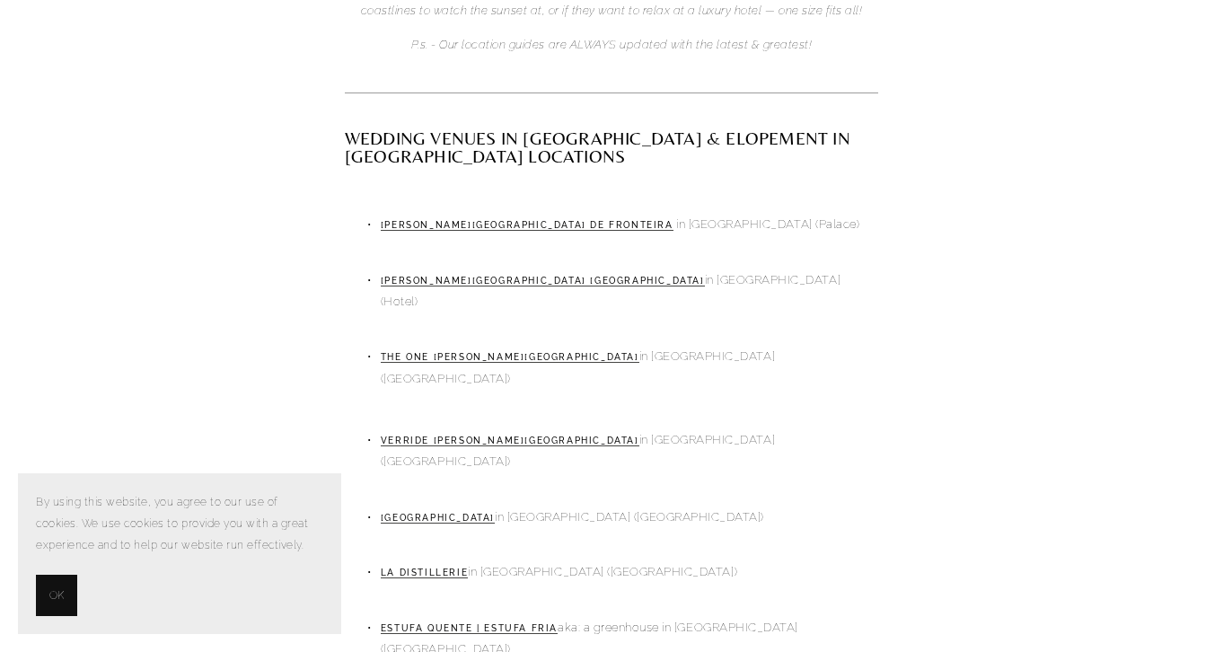
scroll to position [1020, 0]
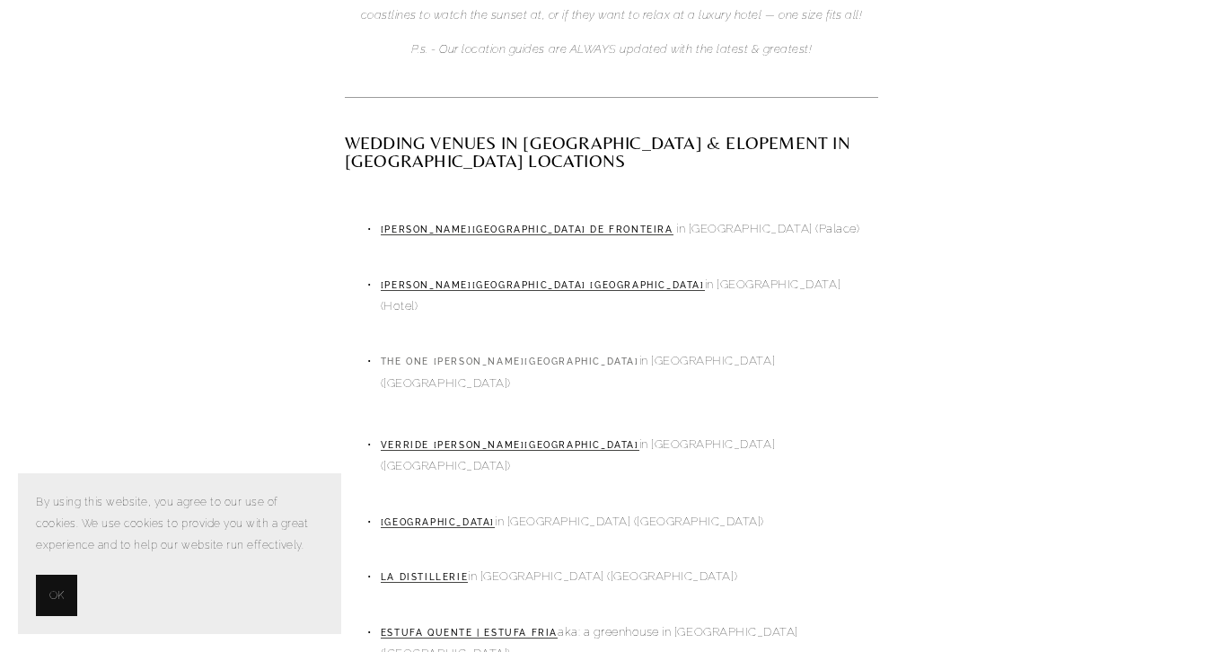
click at [497, 357] on link "The One Palacio Da Anunciada" at bounding box center [510, 362] width 259 height 11
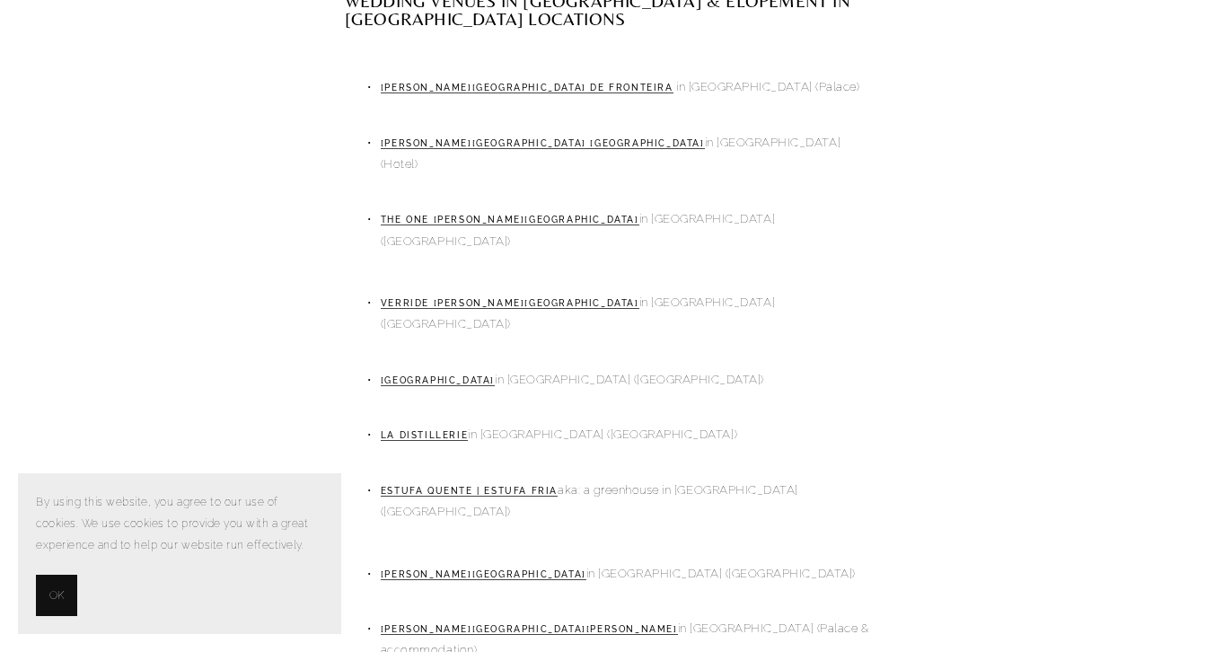
scroll to position [1191, 0]
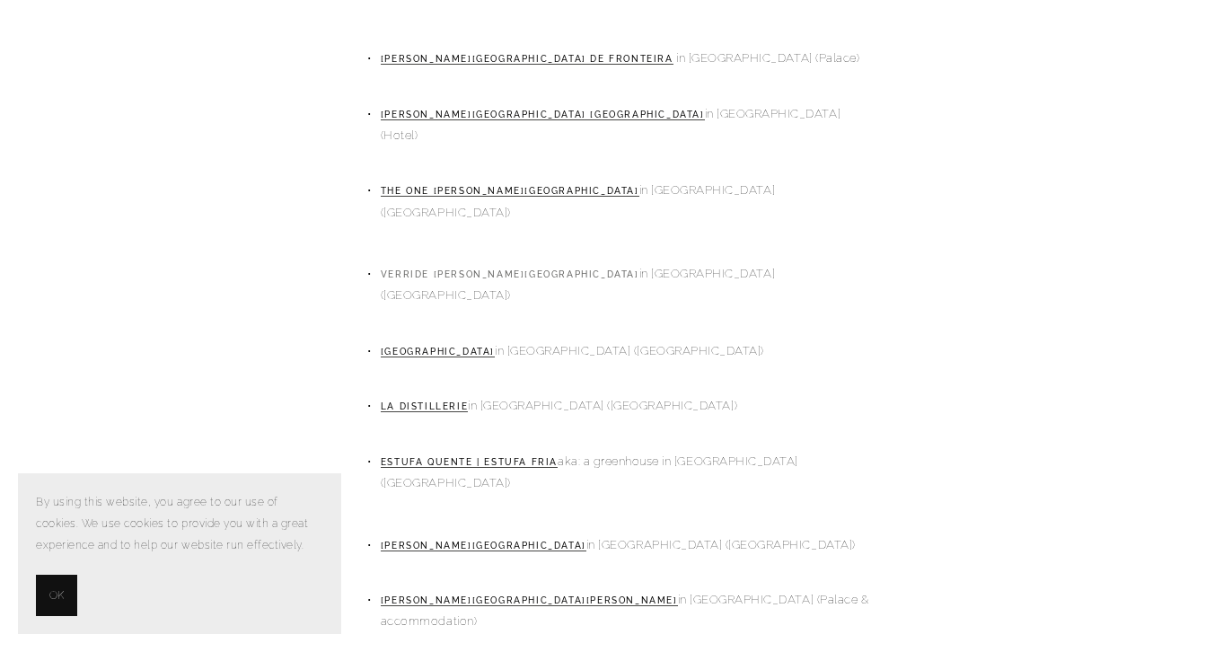
click at [471, 269] on link "Verride Palácio de Santa Catarina" at bounding box center [510, 274] width 259 height 11
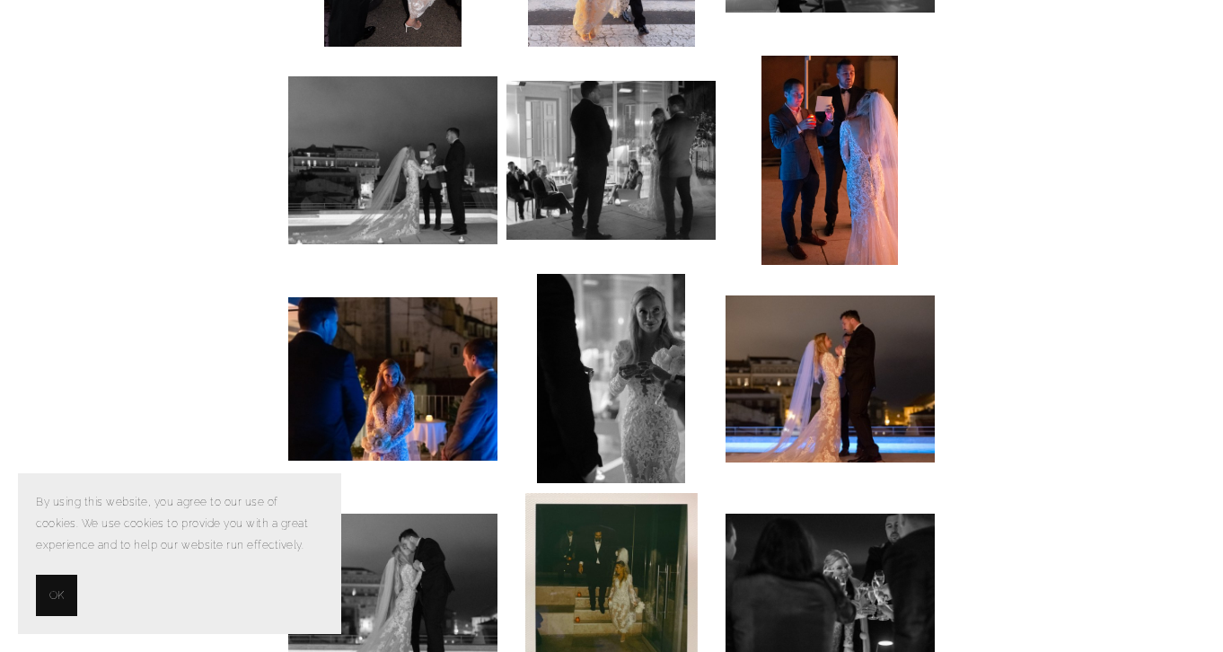
scroll to position [5877, 0]
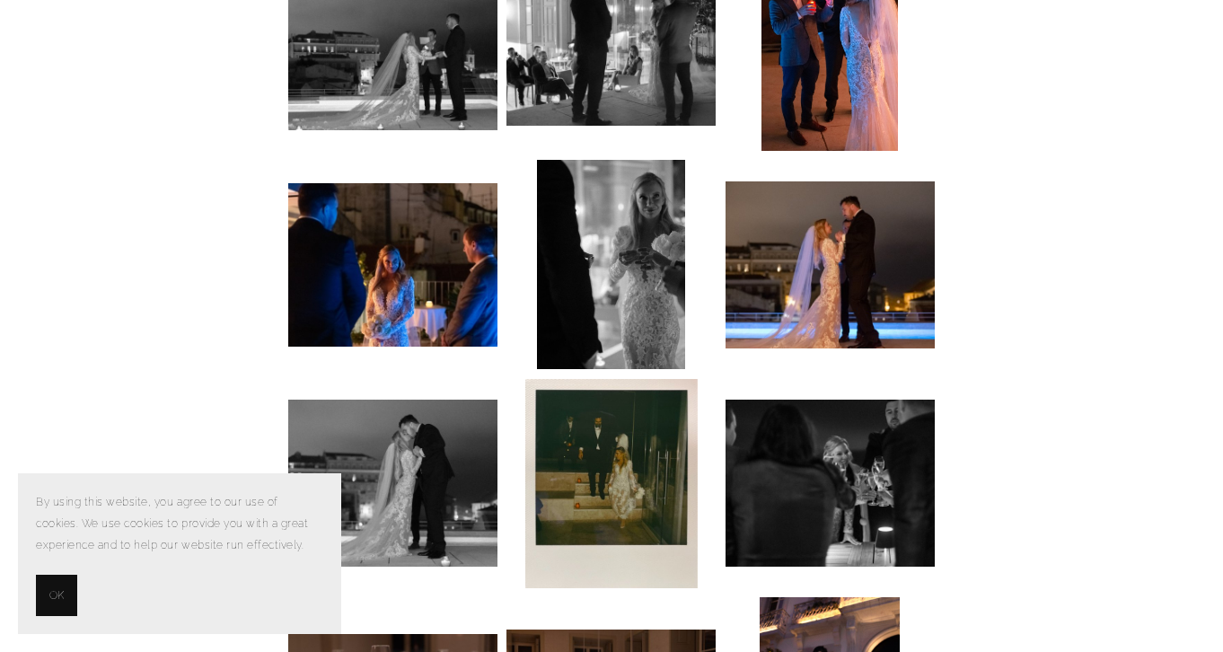
click at [69, 597] on button "OK" at bounding box center [56, 595] width 41 height 41
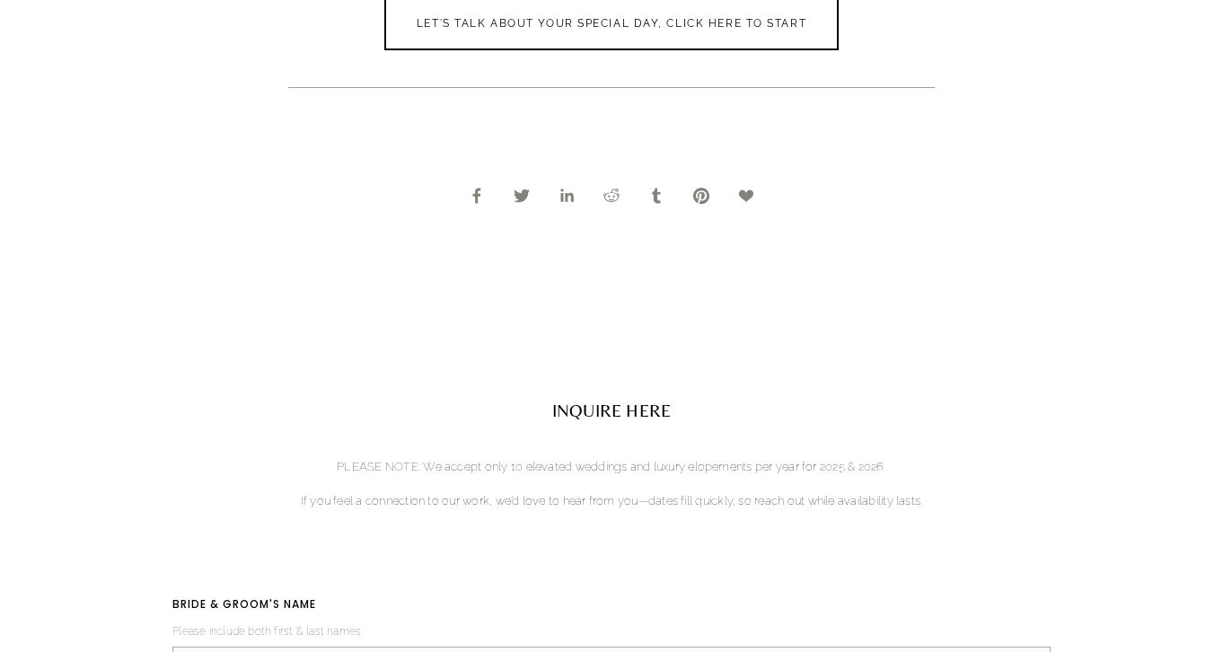
scroll to position [7577, 0]
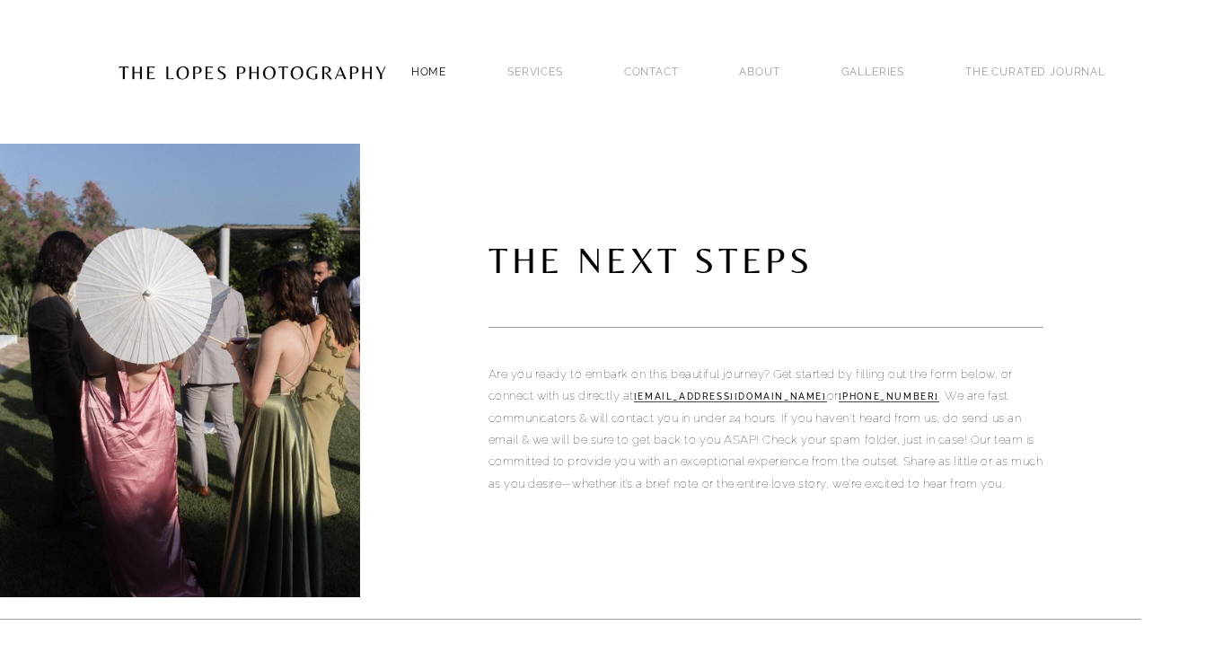
click at [446, 66] on link "Home" at bounding box center [428, 71] width 35 height 24
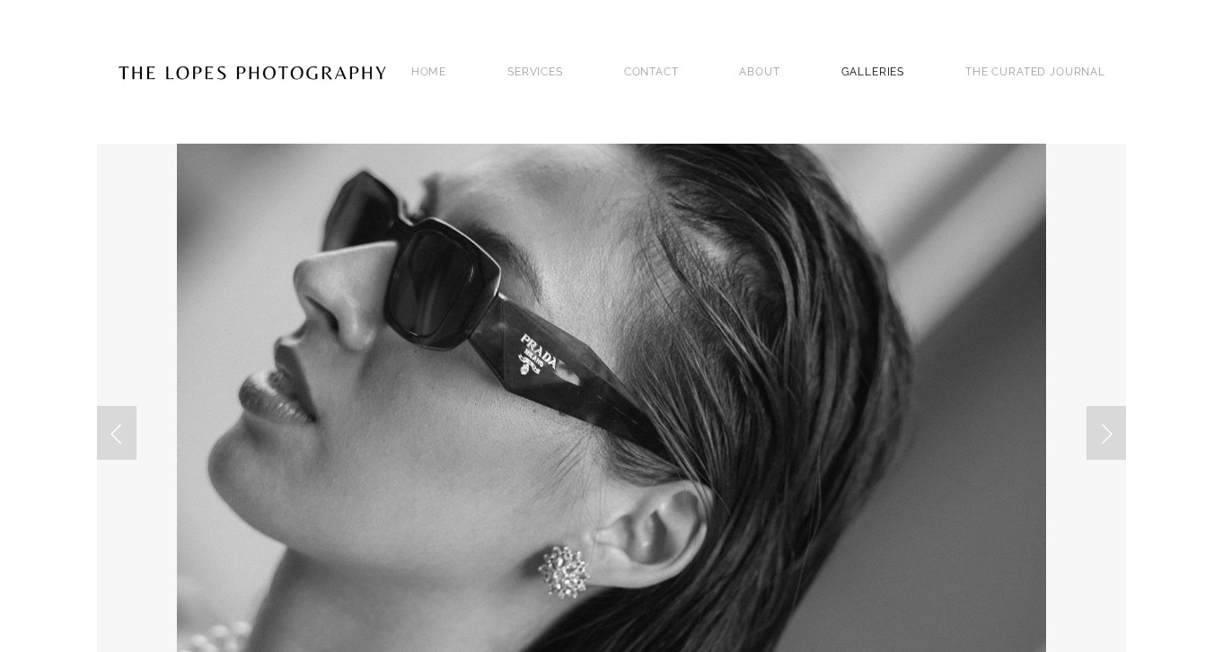
click at [905, 63] on link "GALLERIES" at bounding box center [873, 71] width 64 height 24
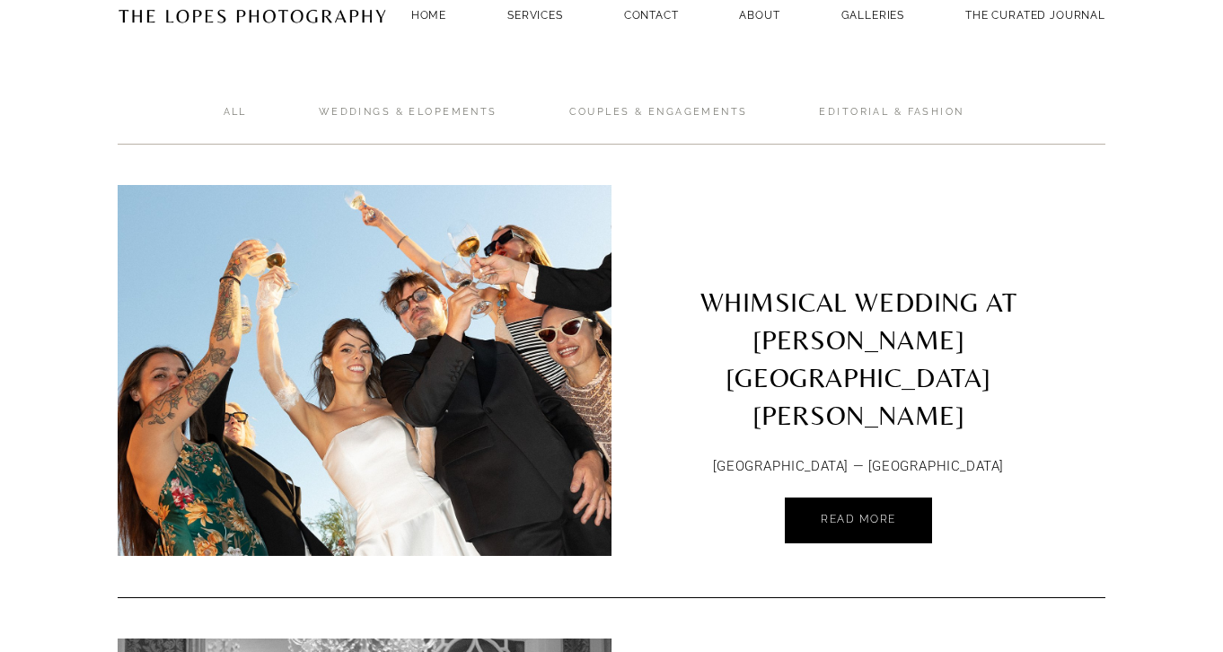
scroll to position [72, 0]
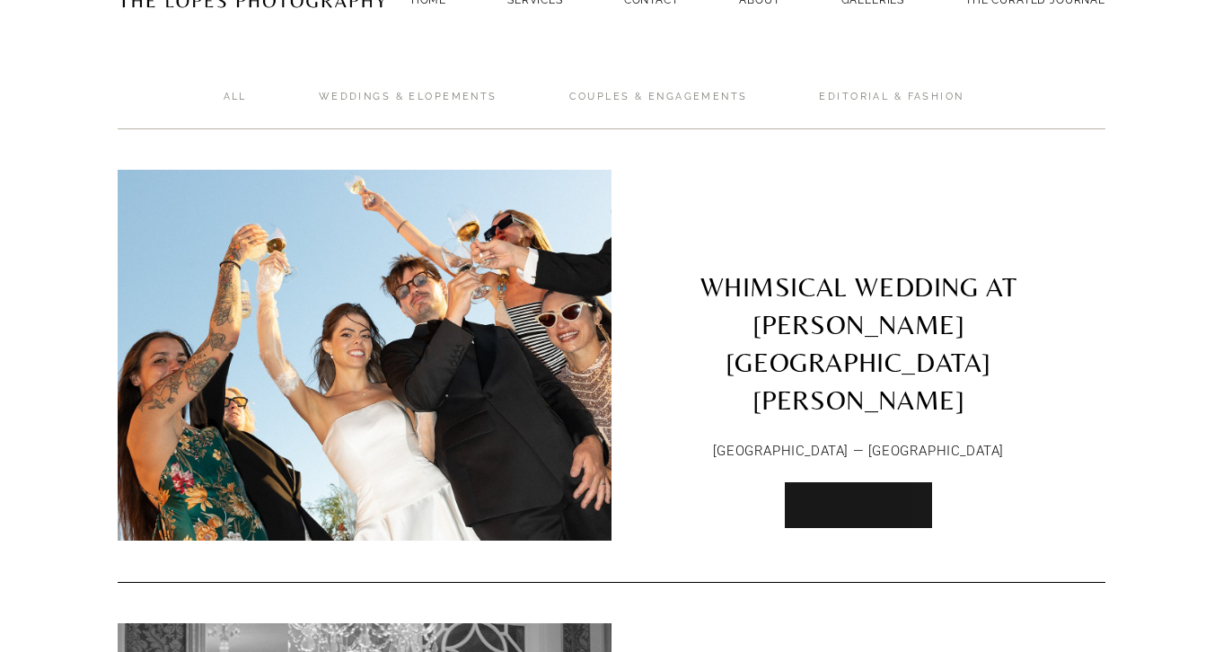
click at [842, 483] on link "Read More" at bounding box center [858, 505] width 147 height 46
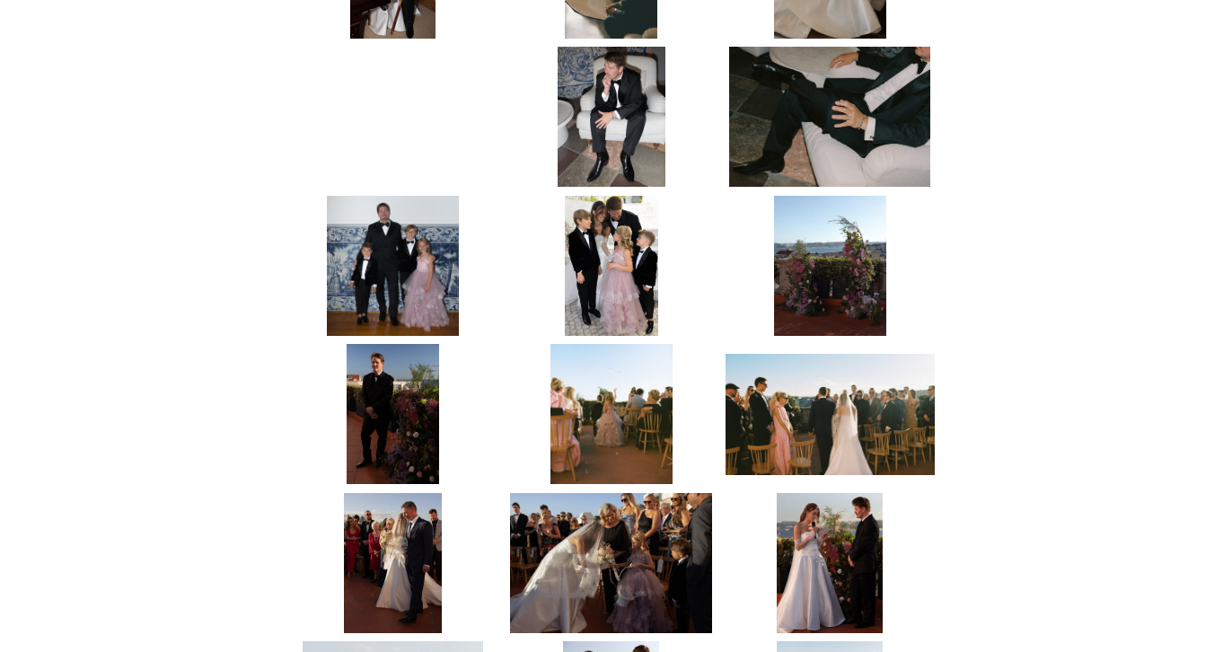
scroll to position [3801, 0]
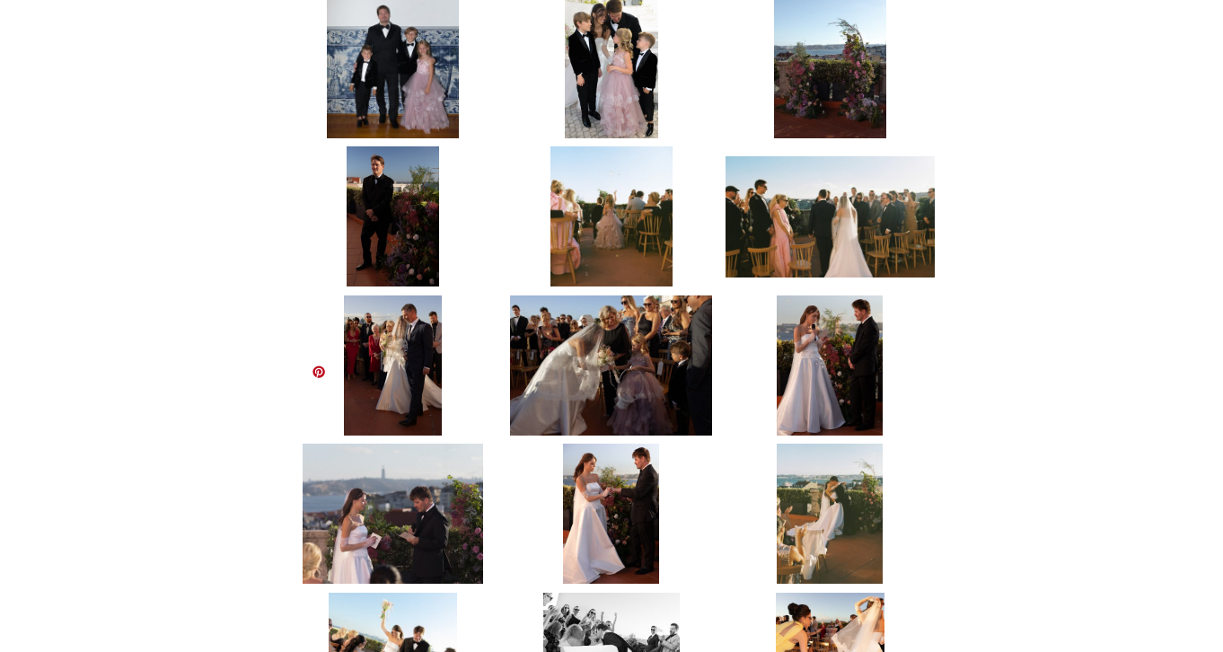
click at [418, 454] on img at bounding box center [393, 514] width 180 height 140
click at [369, 593] on img at bounding box center [393, 663] width 128 height 140
click at [397, 593] on img at bounding box center [393, 663] width 128 height 140
click at [399, 593] on img at bounding box center [393, 663] width 128 height 140
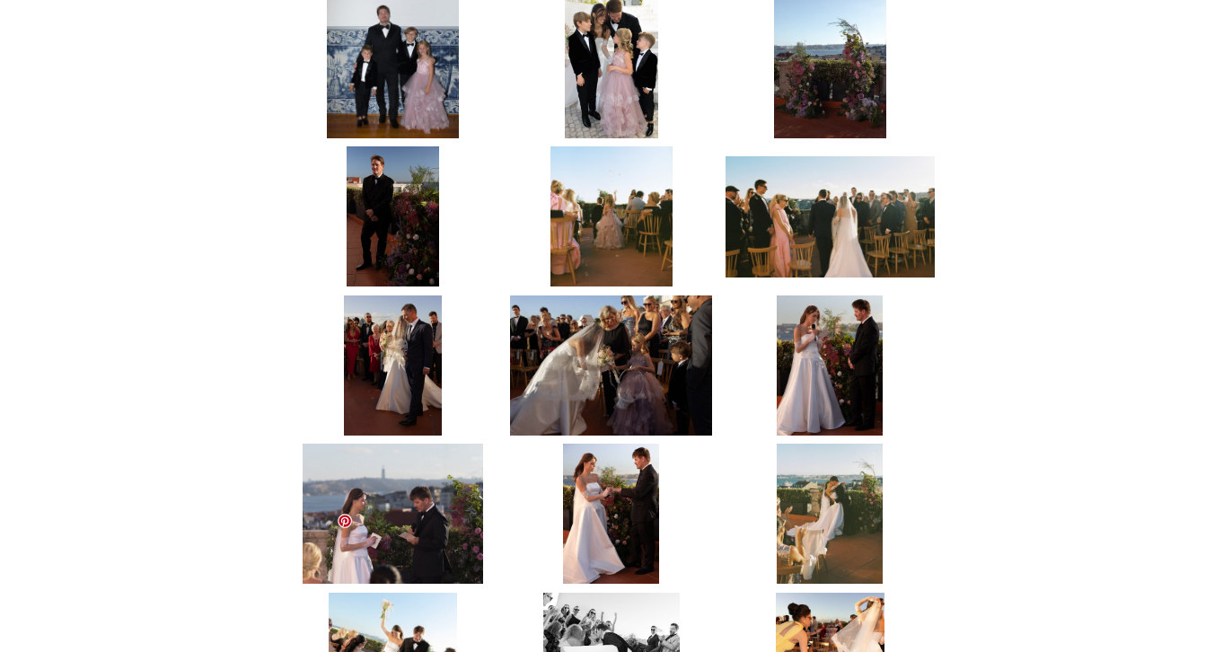
click at [399, 593] on img at bounding box center [393, 663] width 128 height 140
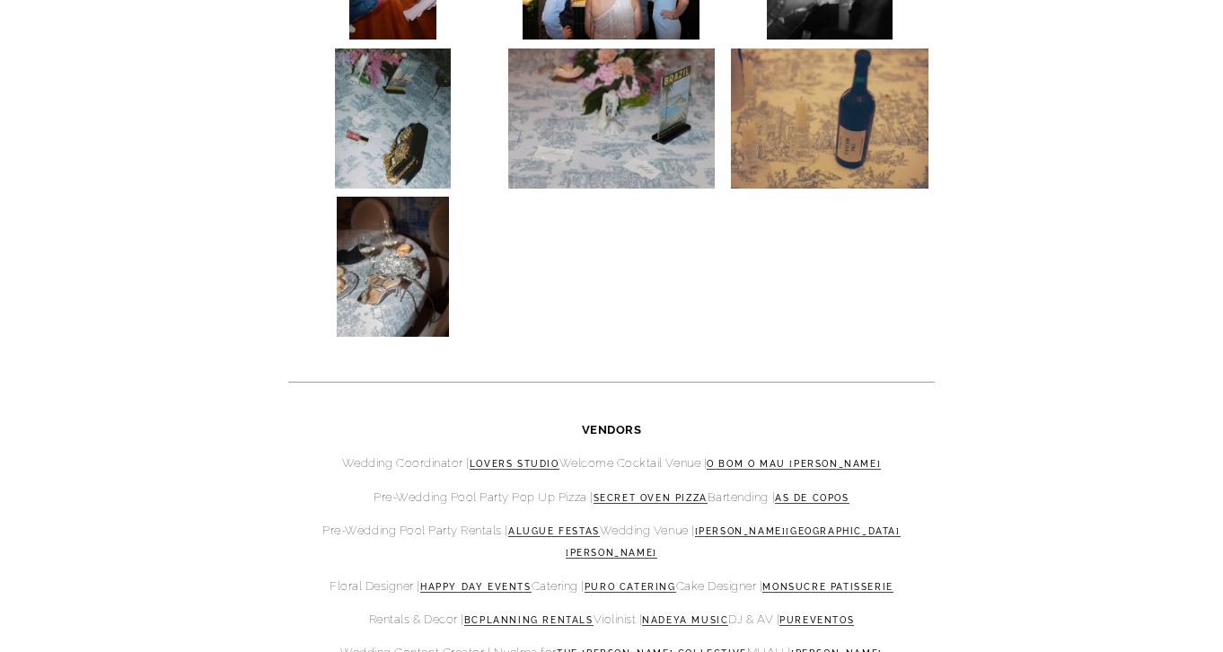
scroll to position [7639, 0]
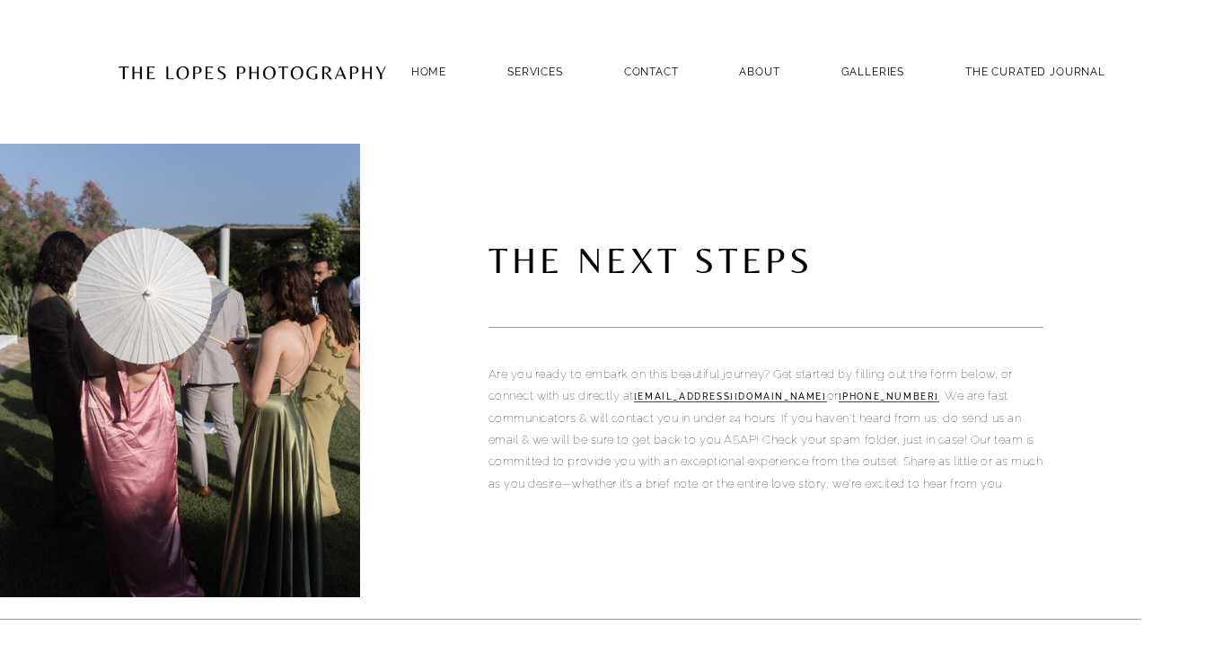
click at [1074, 46] on div "Home SERVICES PHOTOGRAPHY PHOTOGRAPHY Contact ABOUT GALLERIES THE CURATED JOURN…" at bounding box center [612, 72] width 1060 height 144
click at [905, 69] on link "GALLERIES" at bounding box center [873, 71] width 64 height 24
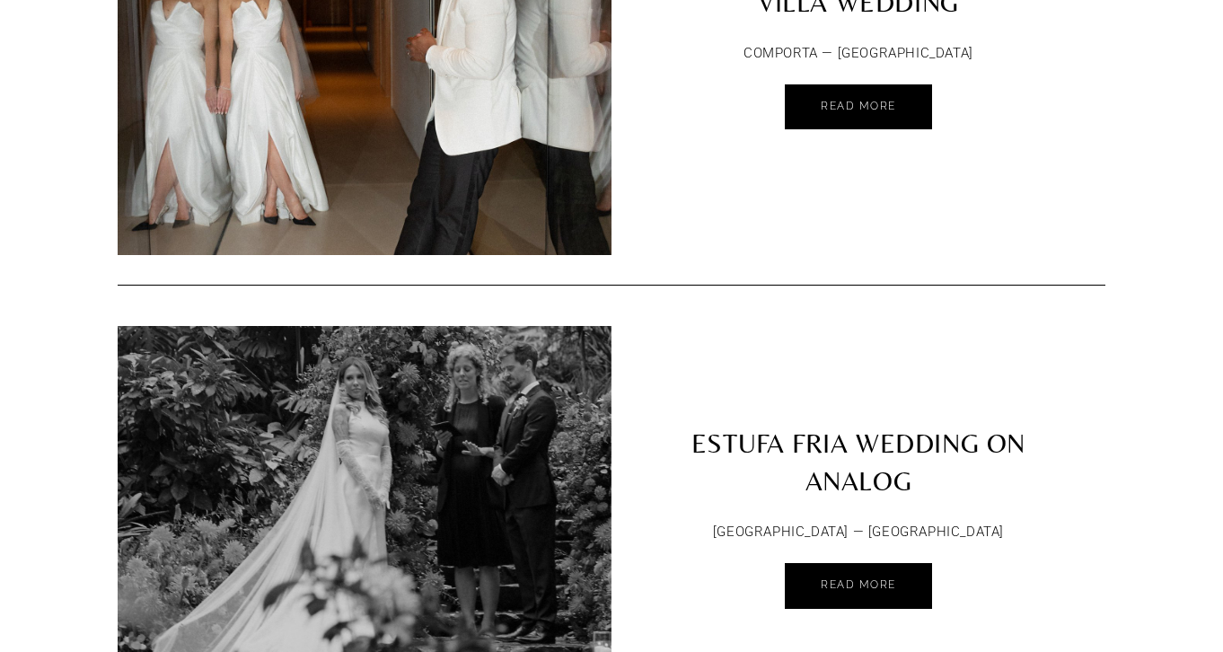
scroll to position [2774, 0]
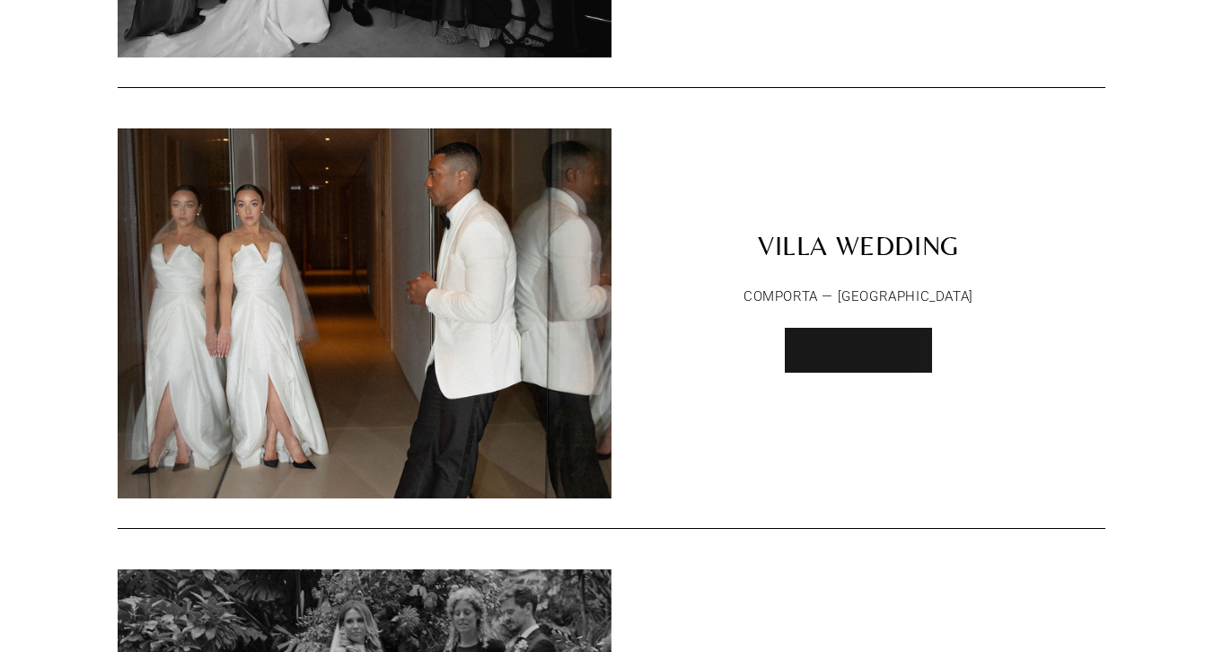
click at [830, 349] on link "Read More" at bounding box center [858, 351] width 147 height 46
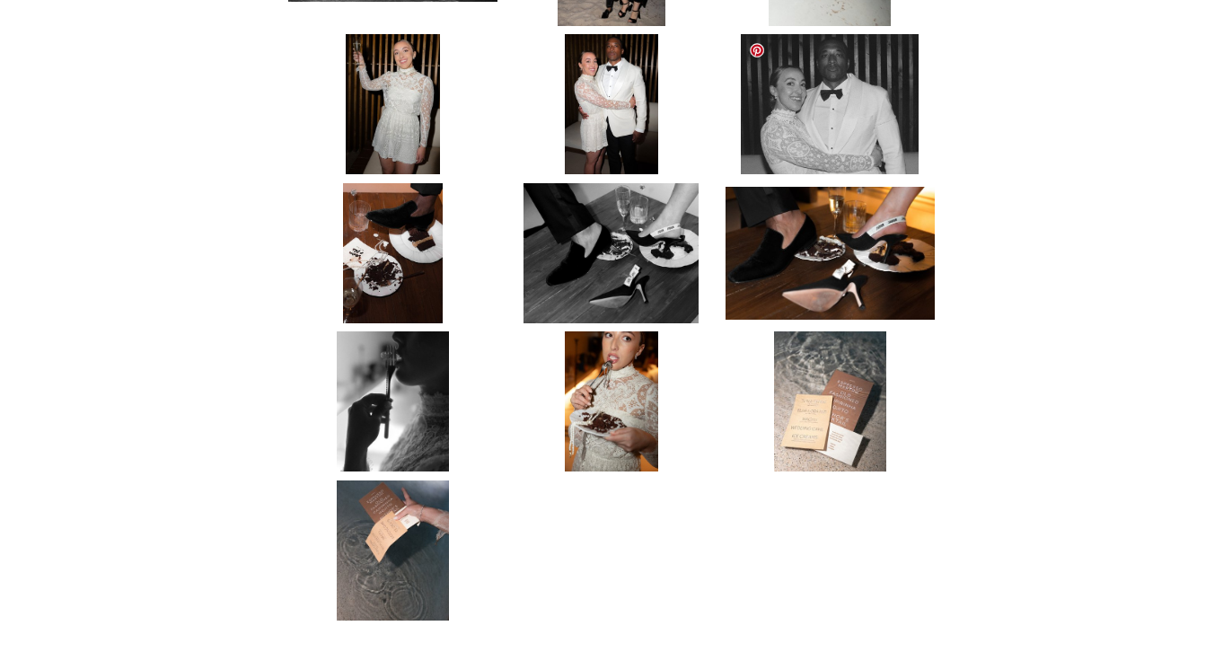
scroll to position [8160, 0]
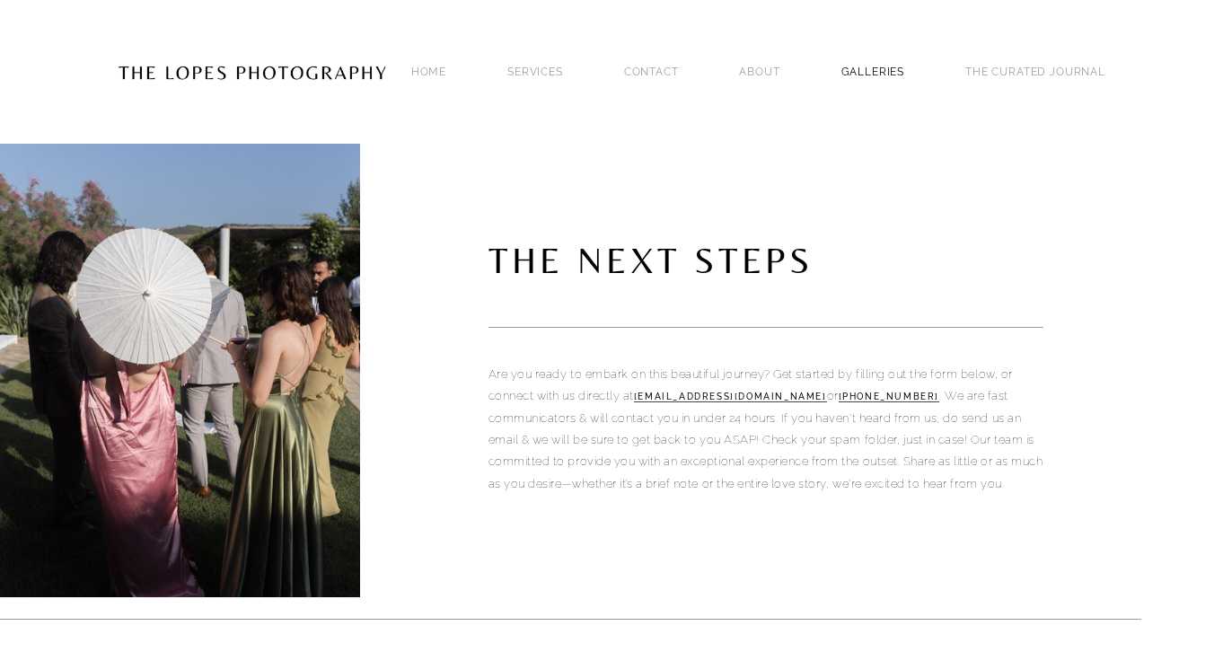
click at [905, 59] on link "GALLERIES" at bounding box center [873, 71] width 64 height 24
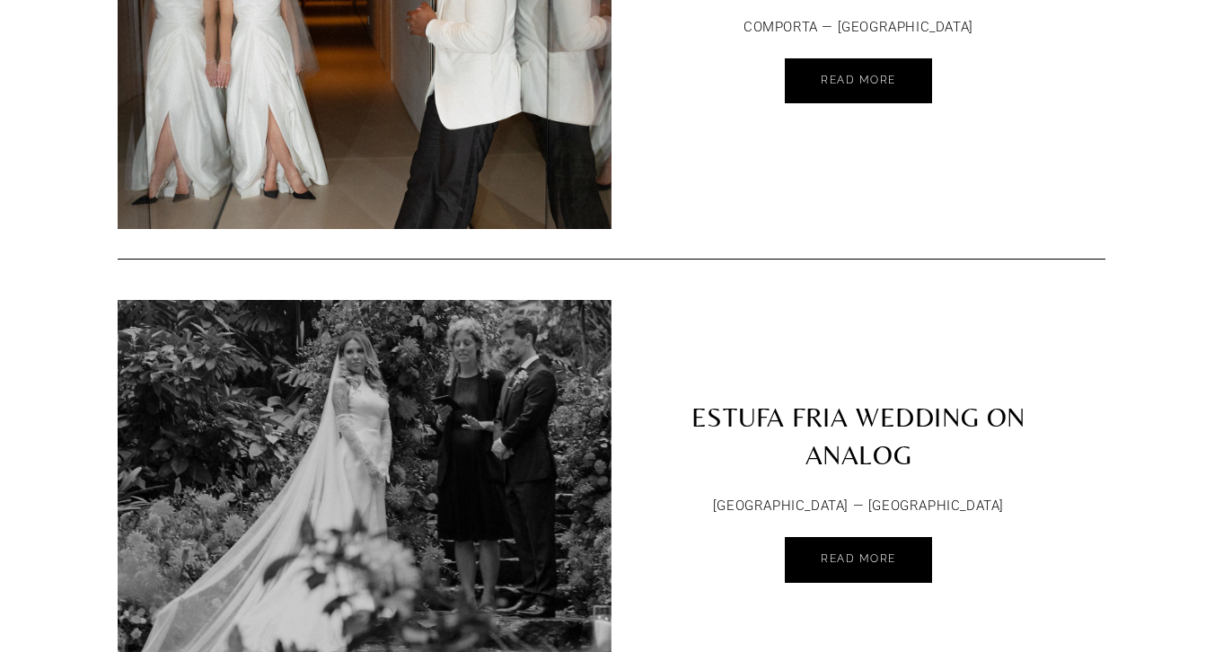
scroll to position [3346, 0]
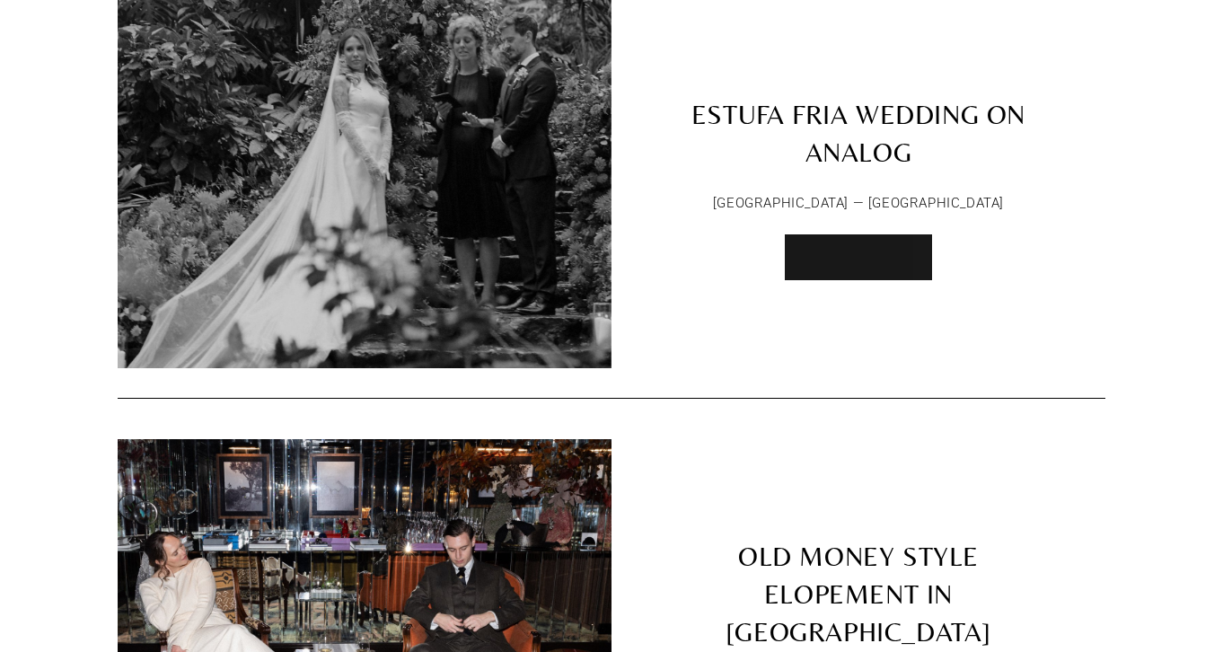
click at [885, 250] on span "Read More" at bounding box center [858, 256] width 75 height 13
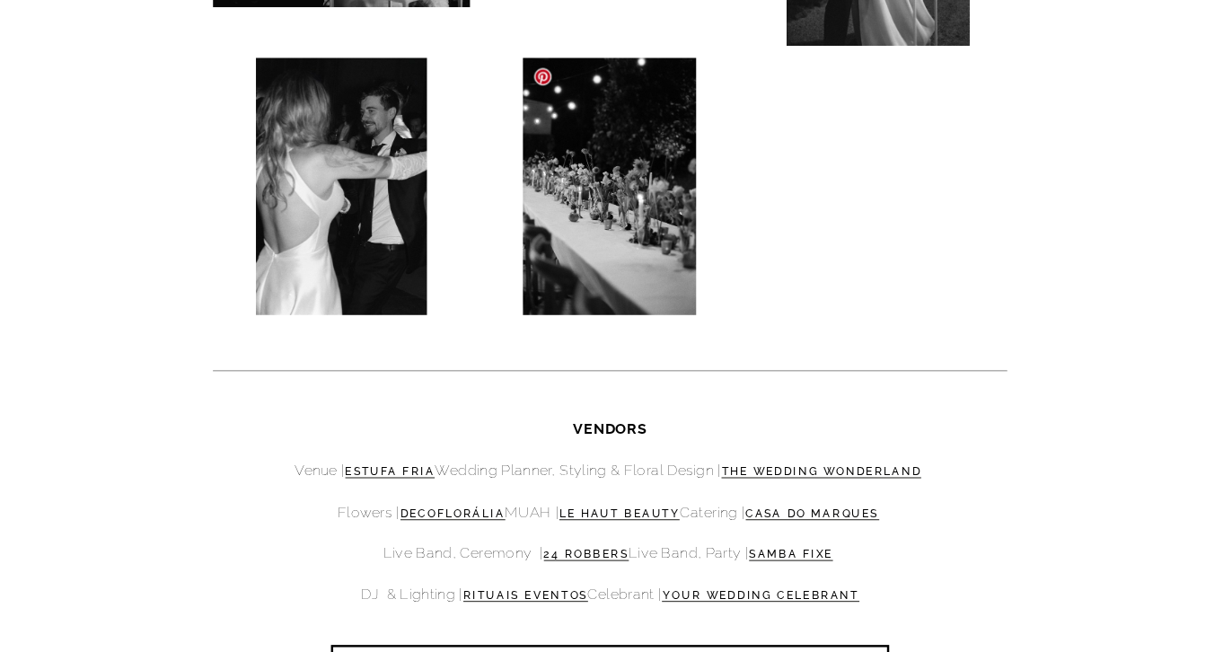
scroll to position [3711, 0]
